Goal: Check status

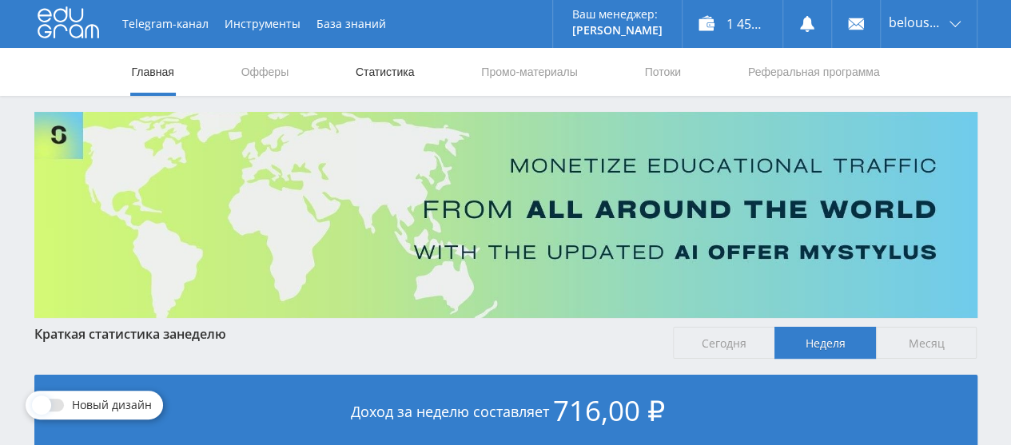
click at [363, 72] on link "Статистика" at bounding box center [385, 72] width 62 height 48
click at [361, 68] on link "Статистика" at bounding box center [385, 72] width 62 height 48
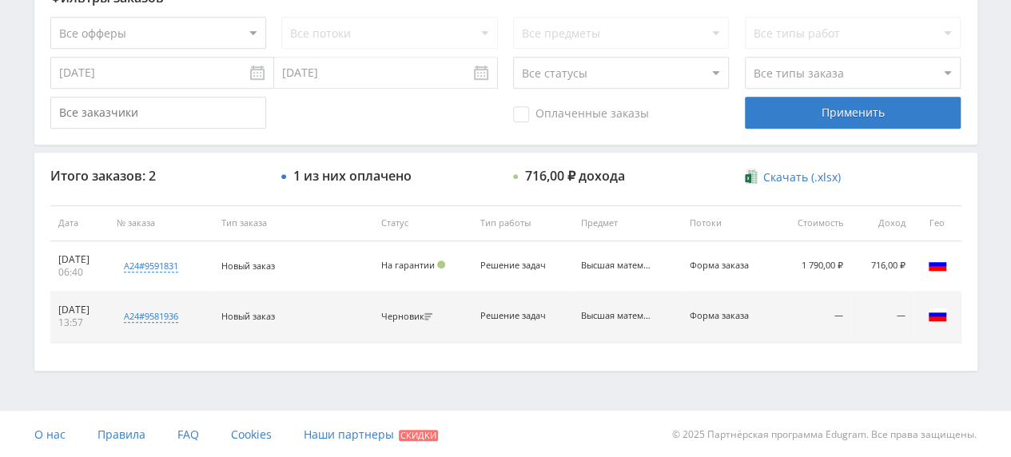
scroll to position [128, 0]
